Goal: Check status: Check status

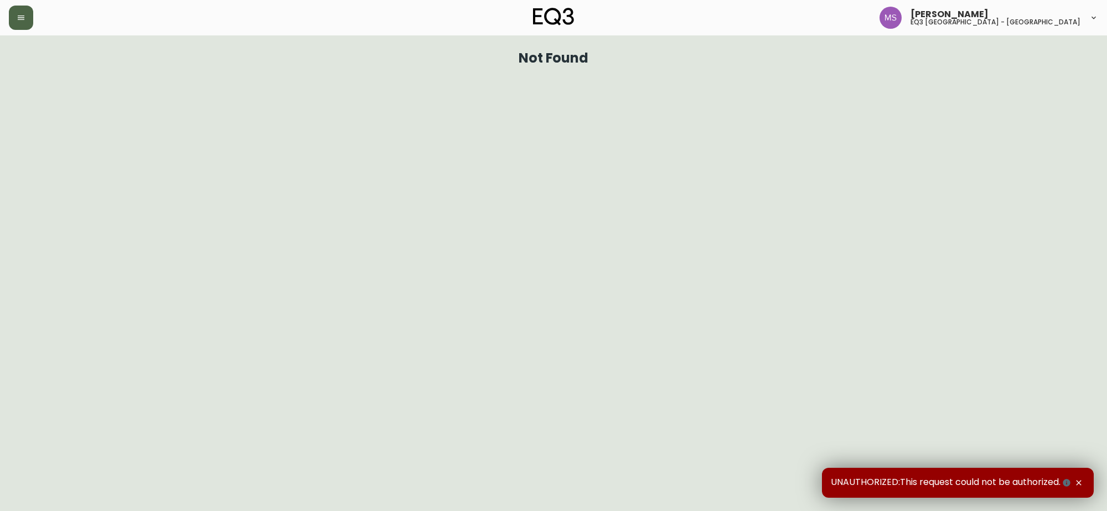
click at [11, 15] on button "button" at bounding box center [21, 18] width 24 height 24
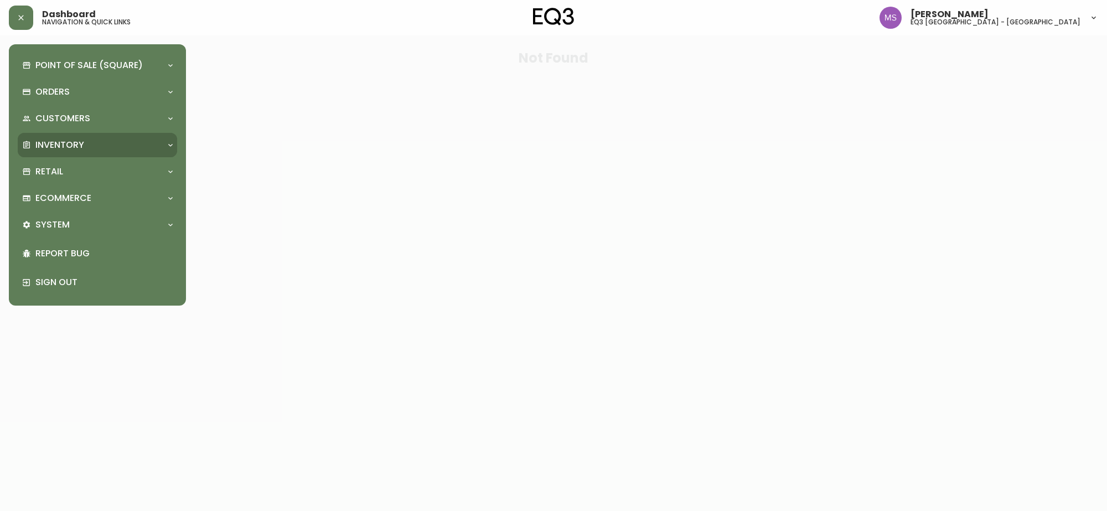
click at [79, 134] on div "Inventory" at bounding box center [97, 145] width 159 height 24
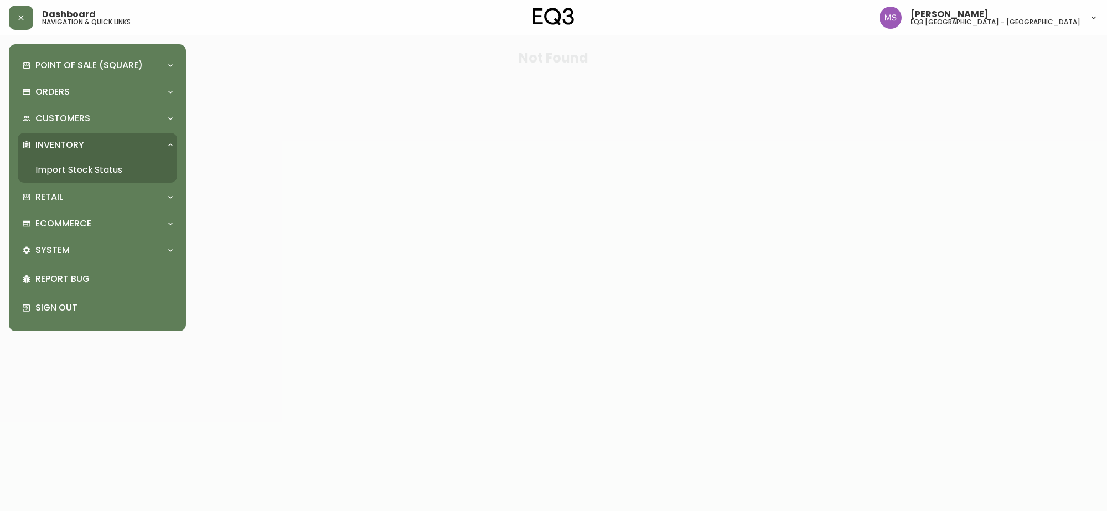
click at [94, 172] on link "Import Stock Status" at bounding box center [97, 169] width 159 height 25
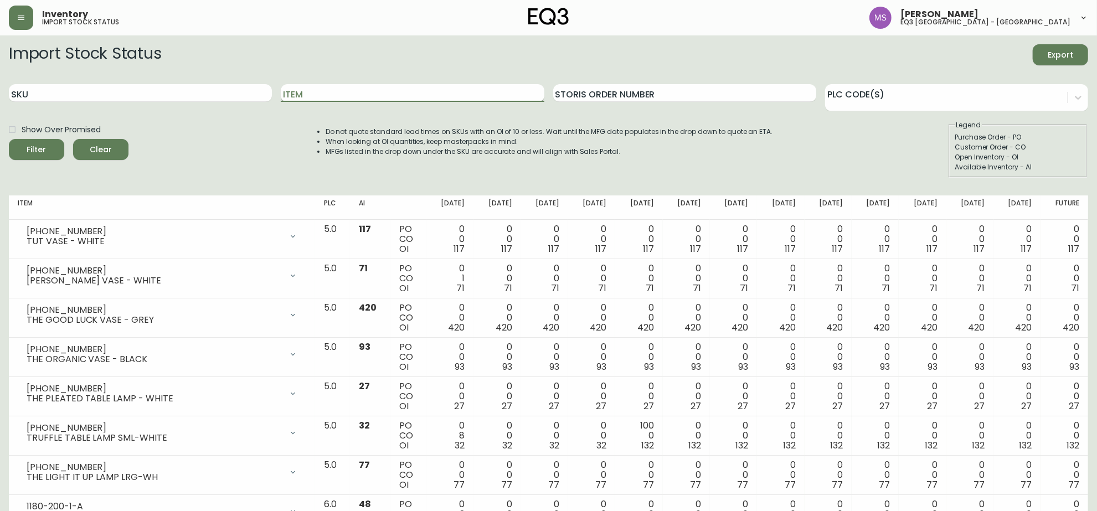
click at [356, 90] on input "Item" at bounding box center [412, 93] width 263 height 18
click at [9, 139] on button "Filter" at bounding box center [36, 149] width 55 height 21
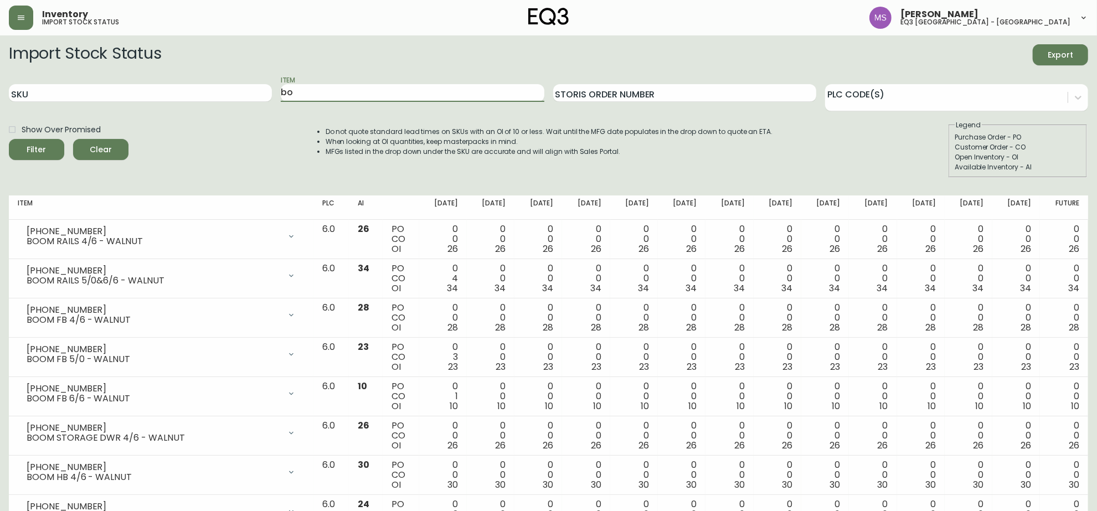
type input "b"
click at [159, 93] on input "SKU" at bounding box center [140, 93] width 263 height 18
paste input "[PHONE_NUMBER]"
type input "[PHONE_NUMBER]"
click at [9, 139] on button "Filter" at bounding box center [36, 149] width 55 height 21
